Goal: Navigation & Orientation: Find specific page/section

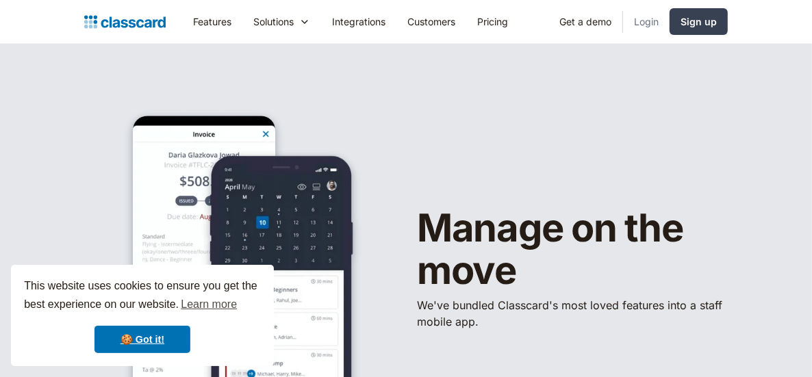
click at [639, 21] on link "Login" at bounding box center [646, 21] width 47 height 31
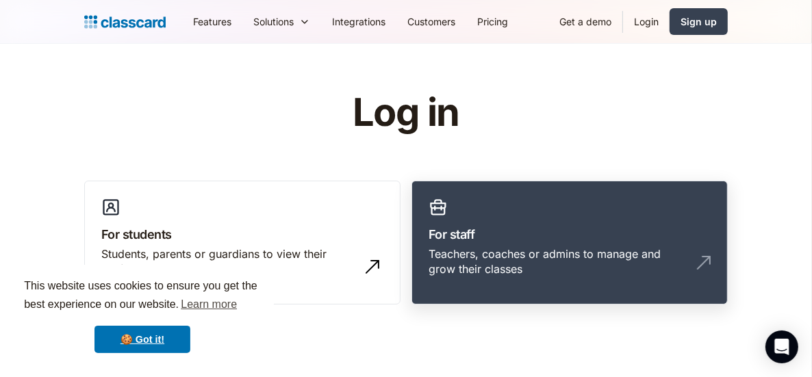
click at [509, 235] on h3 "For staff" at bounding box center [569, 234] width 282 height 18
